Goal: Task Accomplishment & Management: Manage account settings

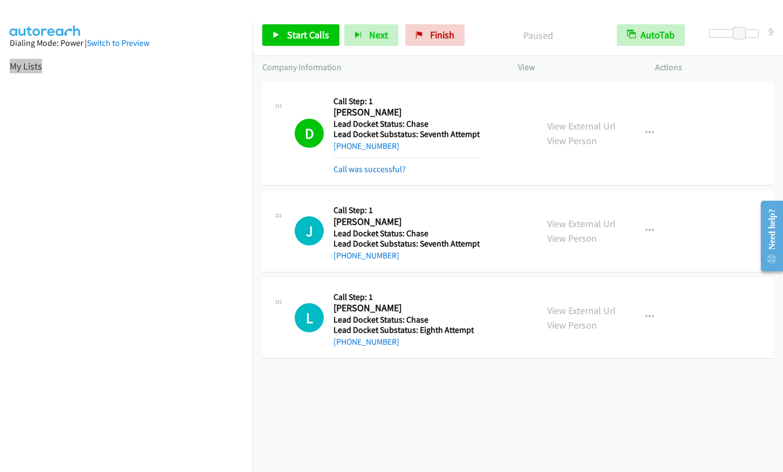
scroll to position [133, 0]
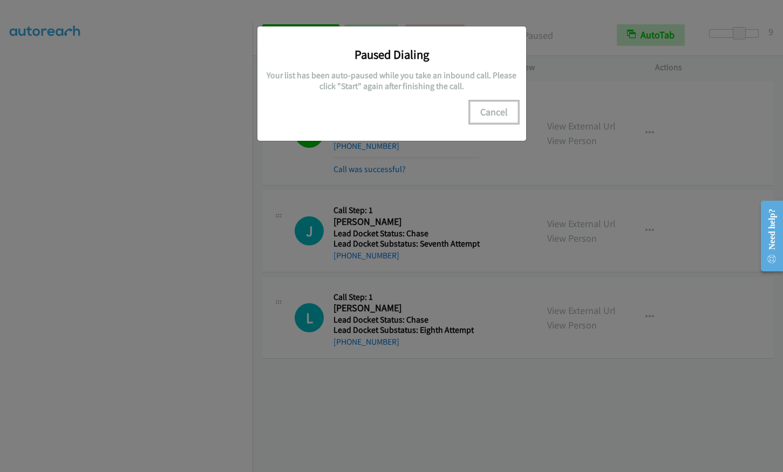
click at [492, 115] on button "Cancel" at bounding box center [494, 112] width 48 height 22
click at [493, 111] on button "Cancel" at bounding box center [494, 112] width 48 height 22
click at [506, 113] on button "Cancel" at bounding box center [494, 112] width 48 height 22
click at [478, 114] on button "Cancel" at bounding box center [494, 112] width 48 height 22
click at [491, 113] on button "Cancel" at bounding box center [494, 112] width 48 height 22
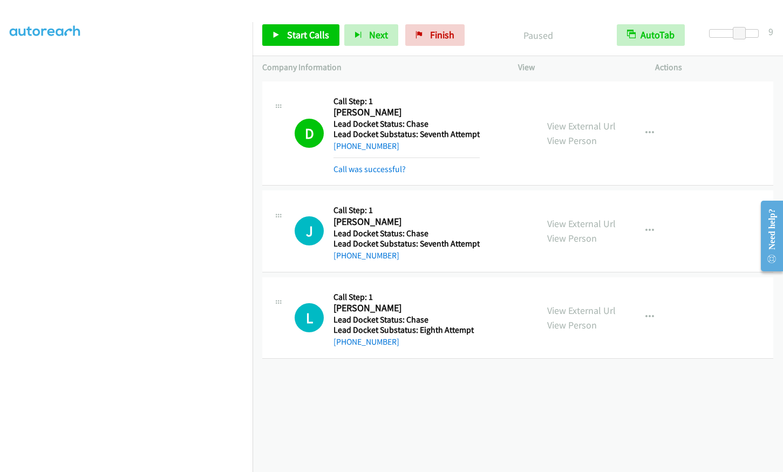
scroll to position [110, 0]
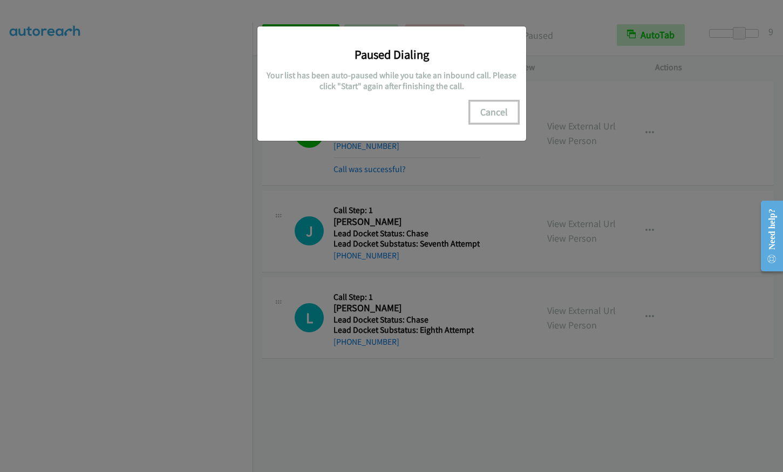
click at [503, 104] on button "Cancel" at bounding box center [494, 112] width 48 height 22
click at [495, 110] on button "Cancel" at bounding box center [494, 112] width 48 height 22
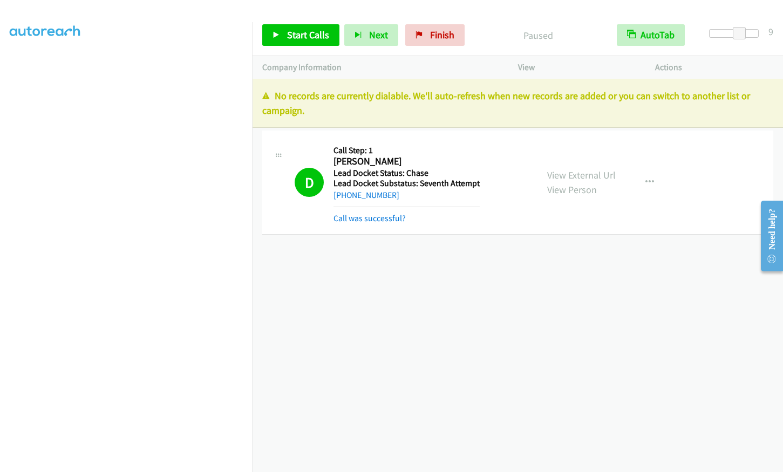
scroll to position [133, 0]
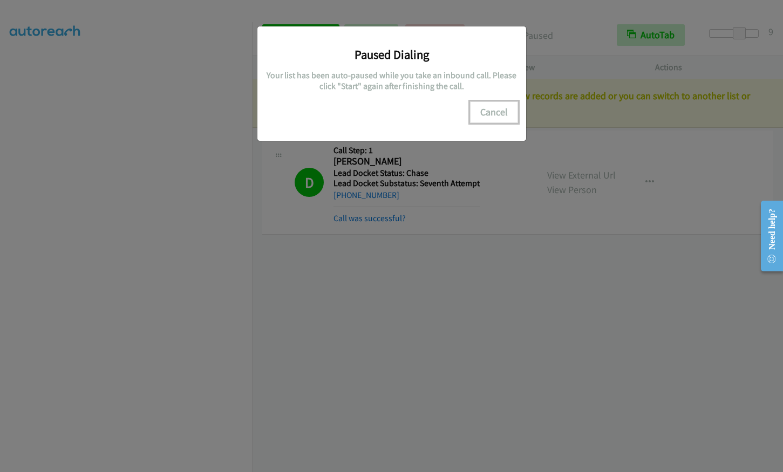
click at [483, 115] on button "Cancel" at bounding box center [494, 112] width 48 height 22
click at [498, 110] on button "Cancel" at bounding box center [494, 112] width 48 height 22
click at [494, 112] on button "Cancel" at bounding box center [494, 112] width 48 height 22
click at [496, 109] on button "Cancel" at bounding box center [494, 112] width 48 height 22
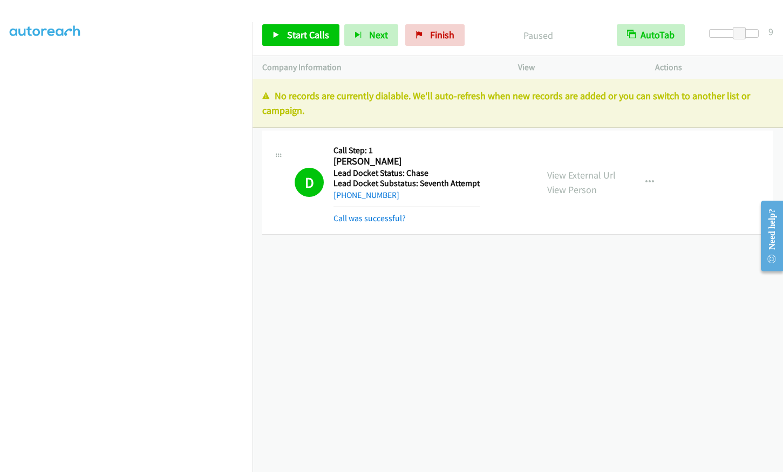
scroll to position [110, 0]
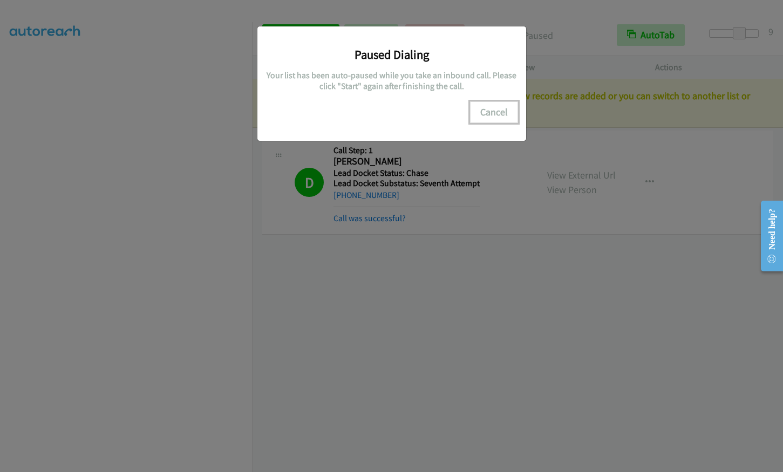
click at [496, 114] on button "Cancel" at bounding box center [494, 112] width 48 height 22
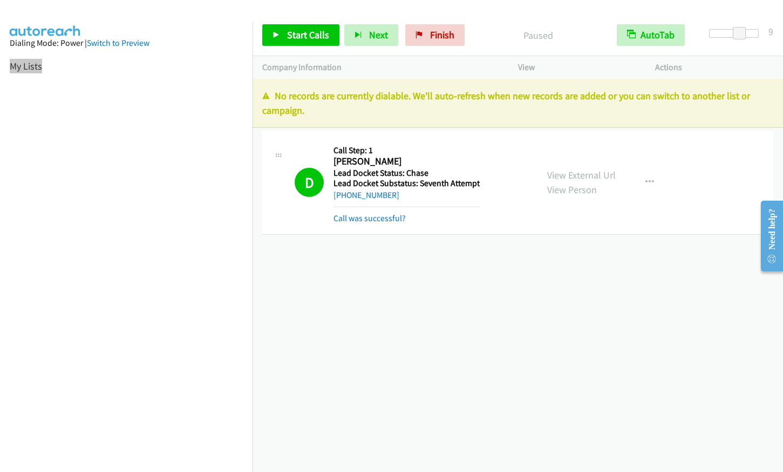
scroll to position [133, 0]
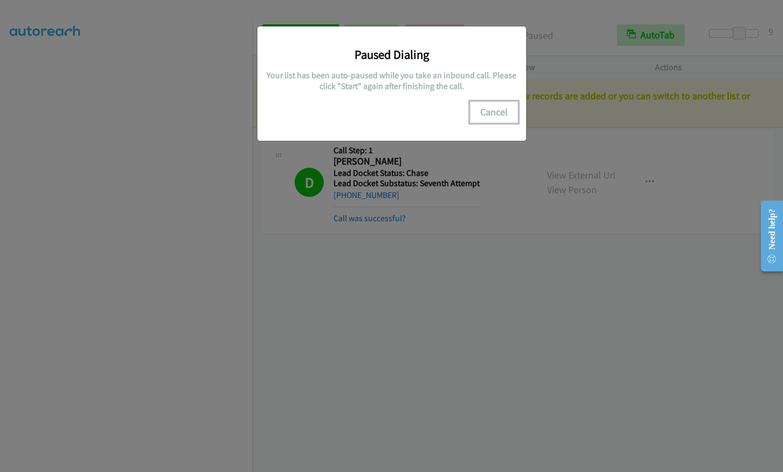
click at [494, 114] on button "Cancel" at bounding box center [494, 112] width 48 height 22
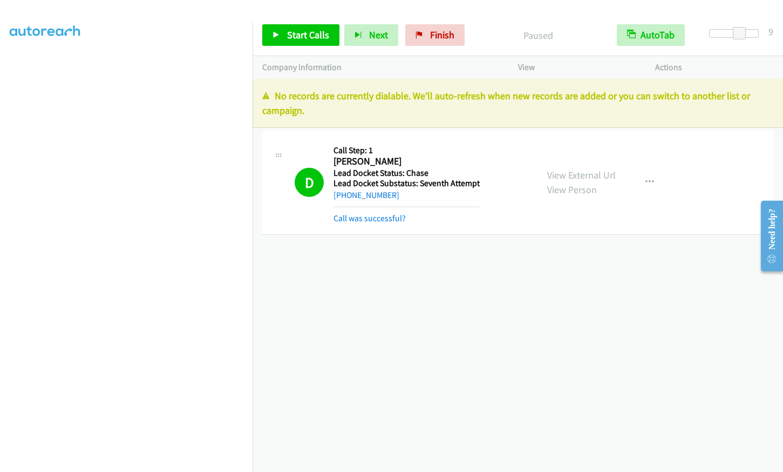
scroll to position [133, 0]
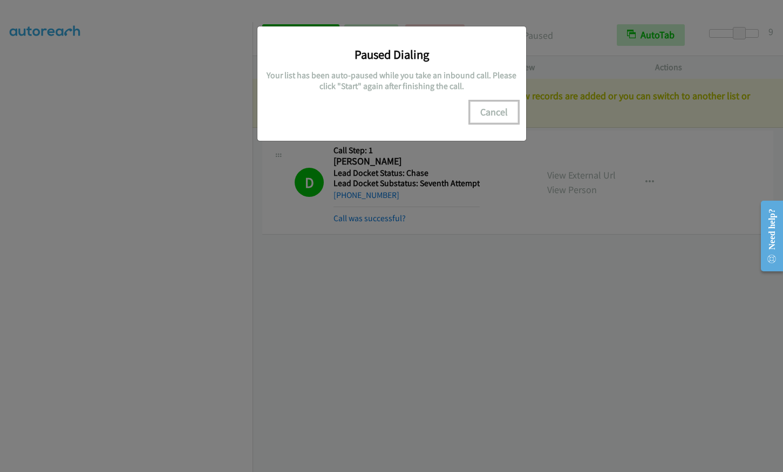
click at [492, 111] on button "Cancel" at bounding box center [494, 112] width 48 height 22
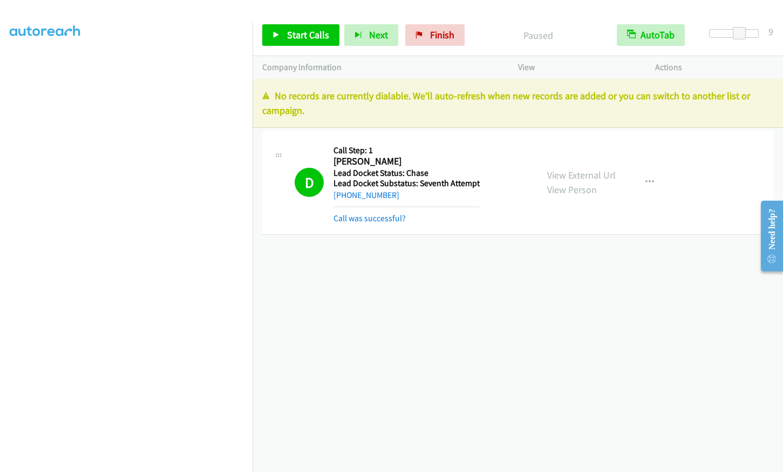
scroll to position [110, 0]
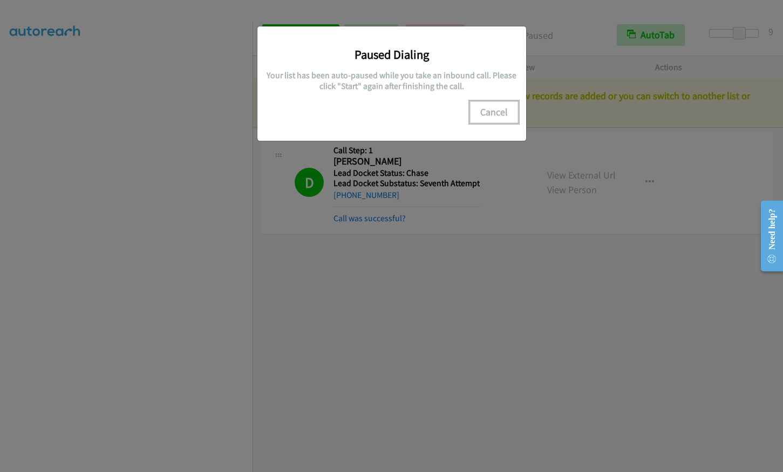
click at [482, 115] on button "Cancel" at bounding box center [494, 112] width 48 height 22
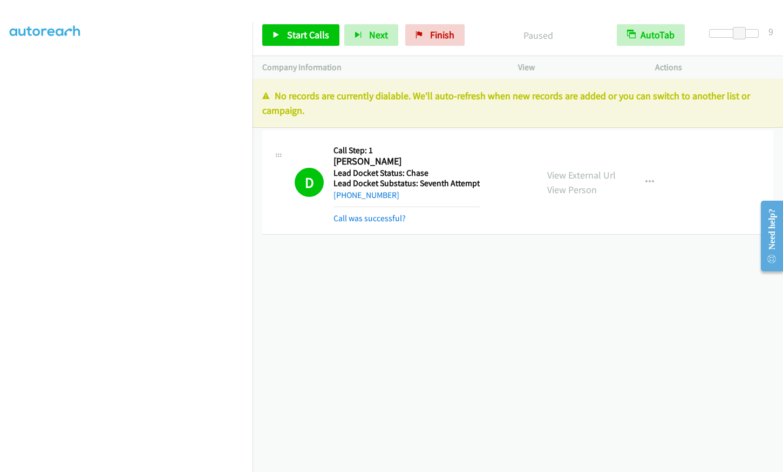
scroll to position [133, 0]
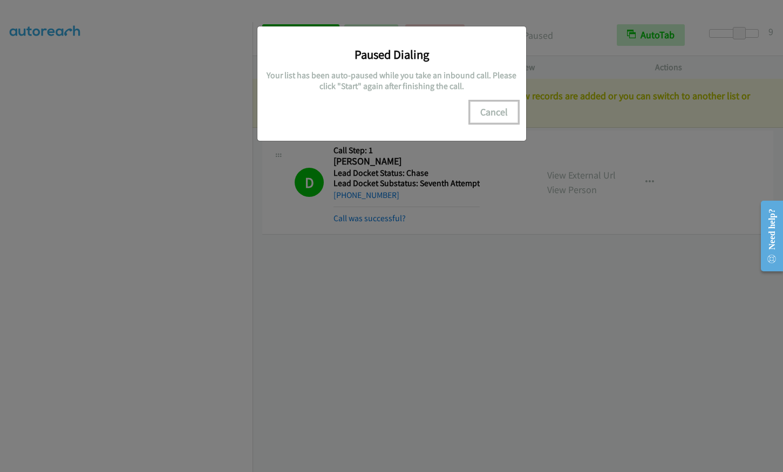
click at [501, 111] on button "Cancel" at bounding box center [494, 112] width 48 height 22
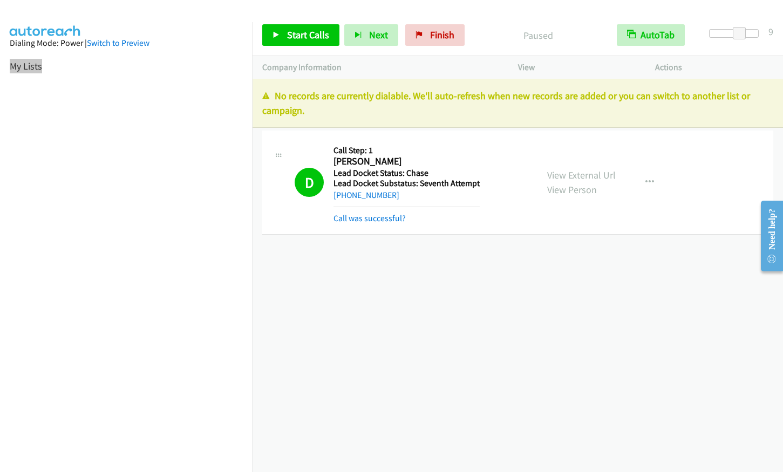
scroll to position [133, 0]
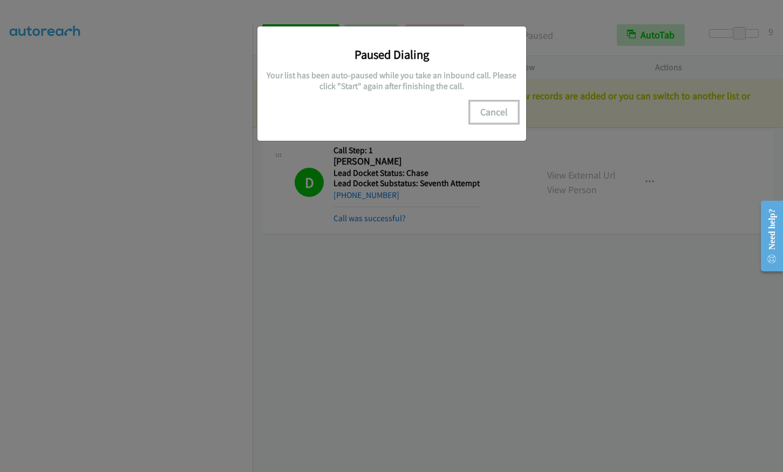
click at [498, 104] on button "Cancel" at bounding box center [494, 112] width 48 height 22
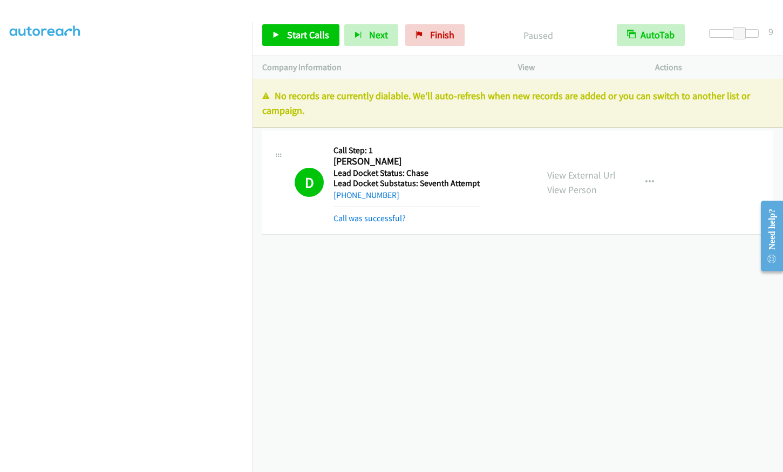
scroll to position [0, 0]
